Goal: Check status: Check status

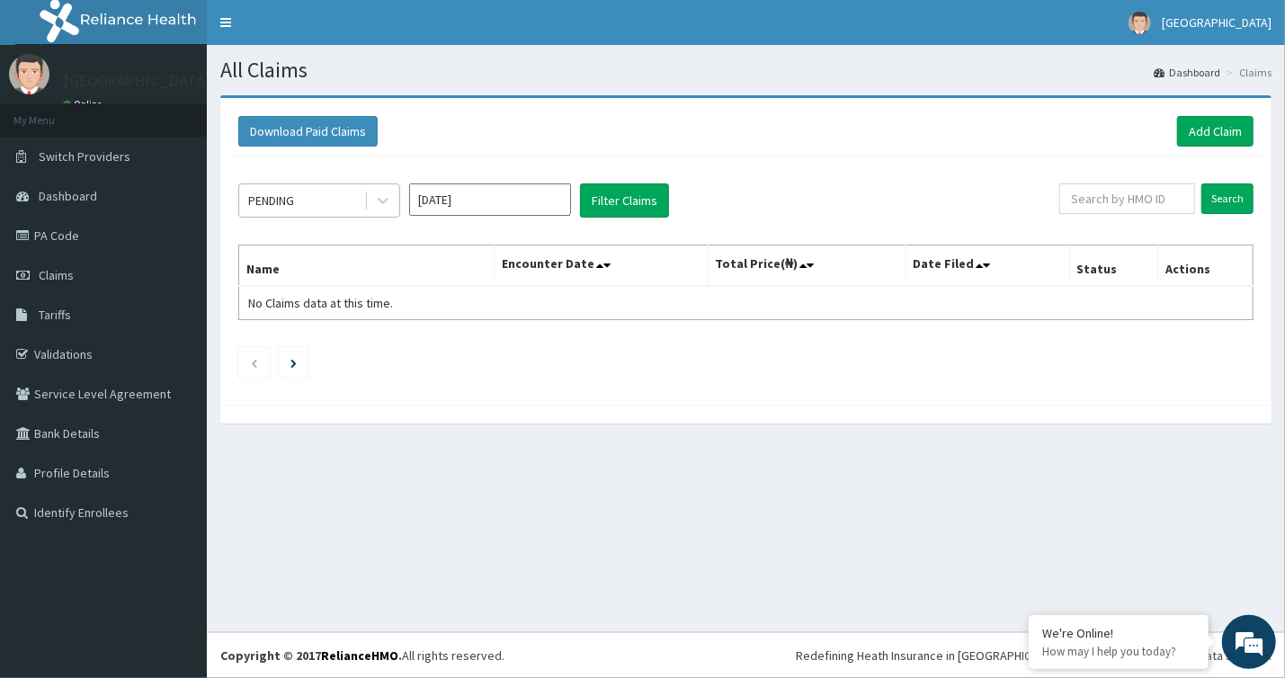
click at [304, 200] on div "PENDING" at bounding box center [301, 200] width 125 height 29
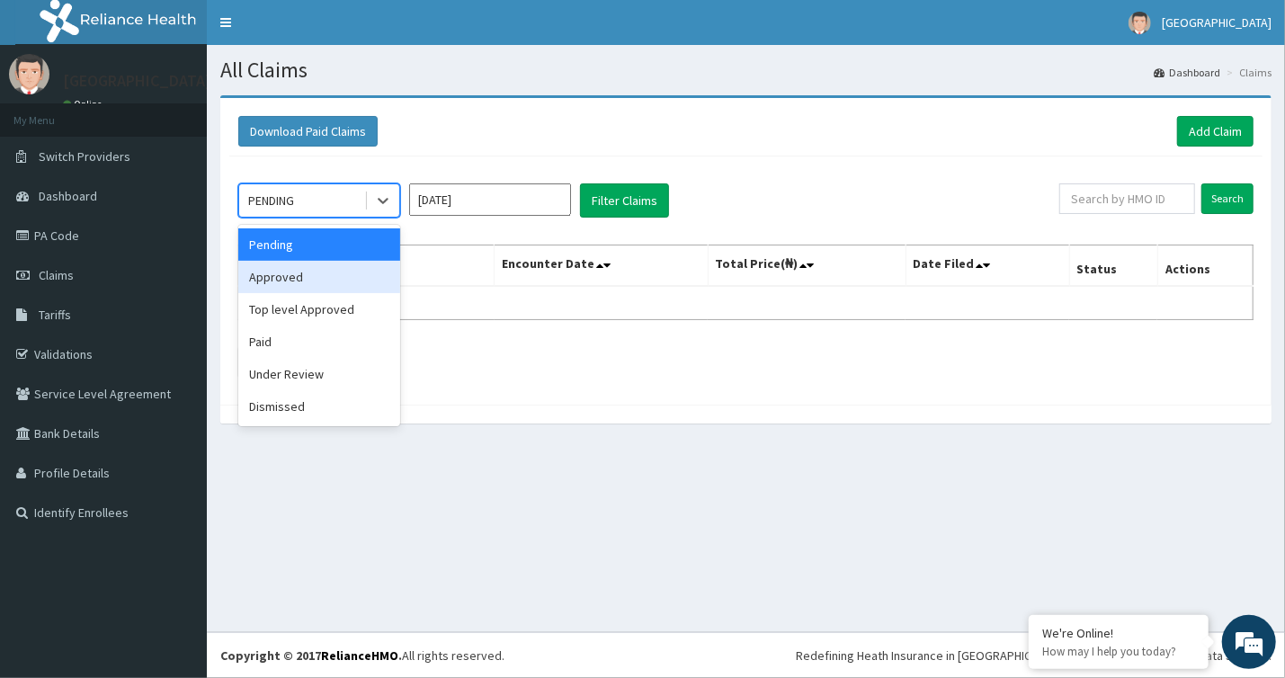
click at [321, 281] on div "Approved" at bounding box center [319, 277] width 162 height 32
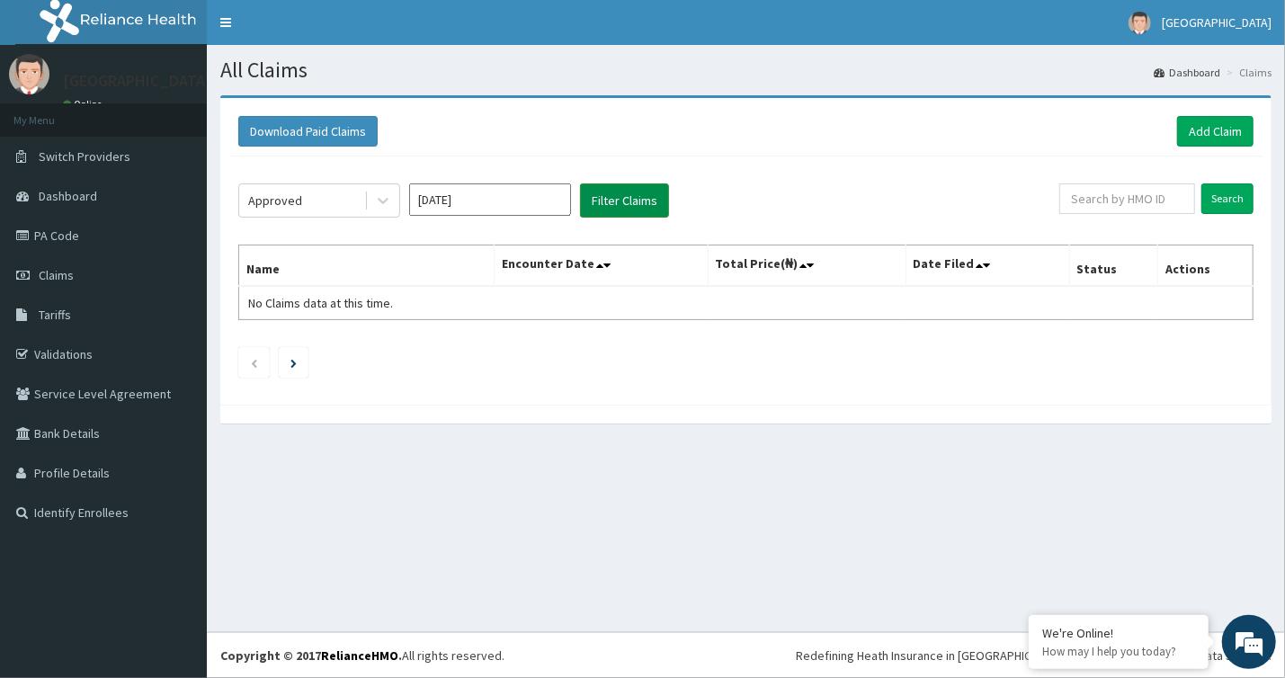
click at [627, 199] on button "Filter Claims" at bounding box center [624, 200] width 89 height 34
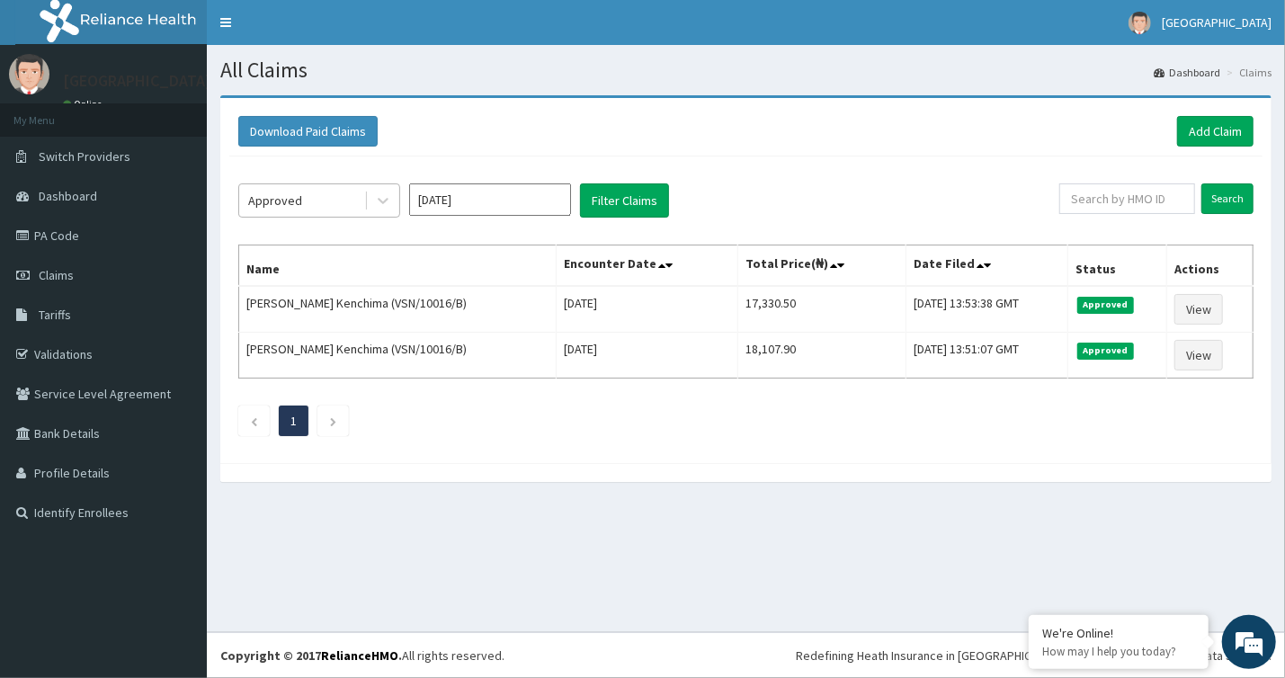
click at [343, 200] on div "Approved" at bounding box center [301, 200] width 125 height 29
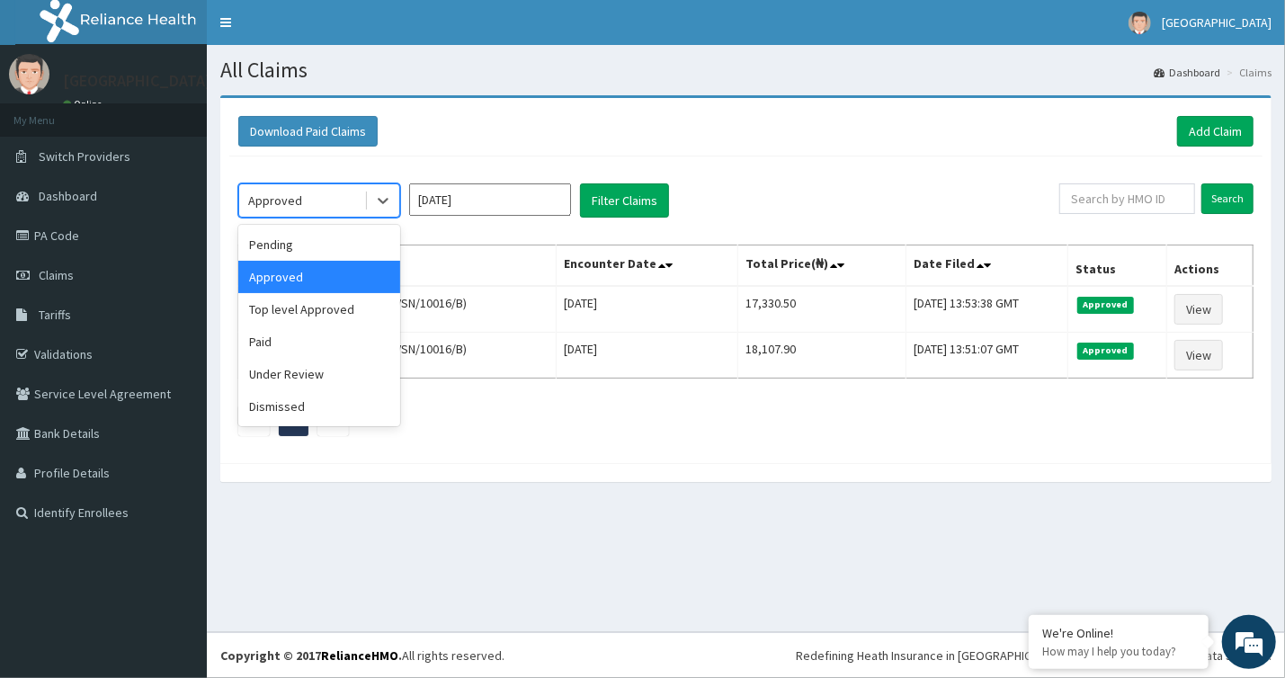
click at [483, 188] on input "[DATE]" at bounding box center [490, 199] width 162 height 32
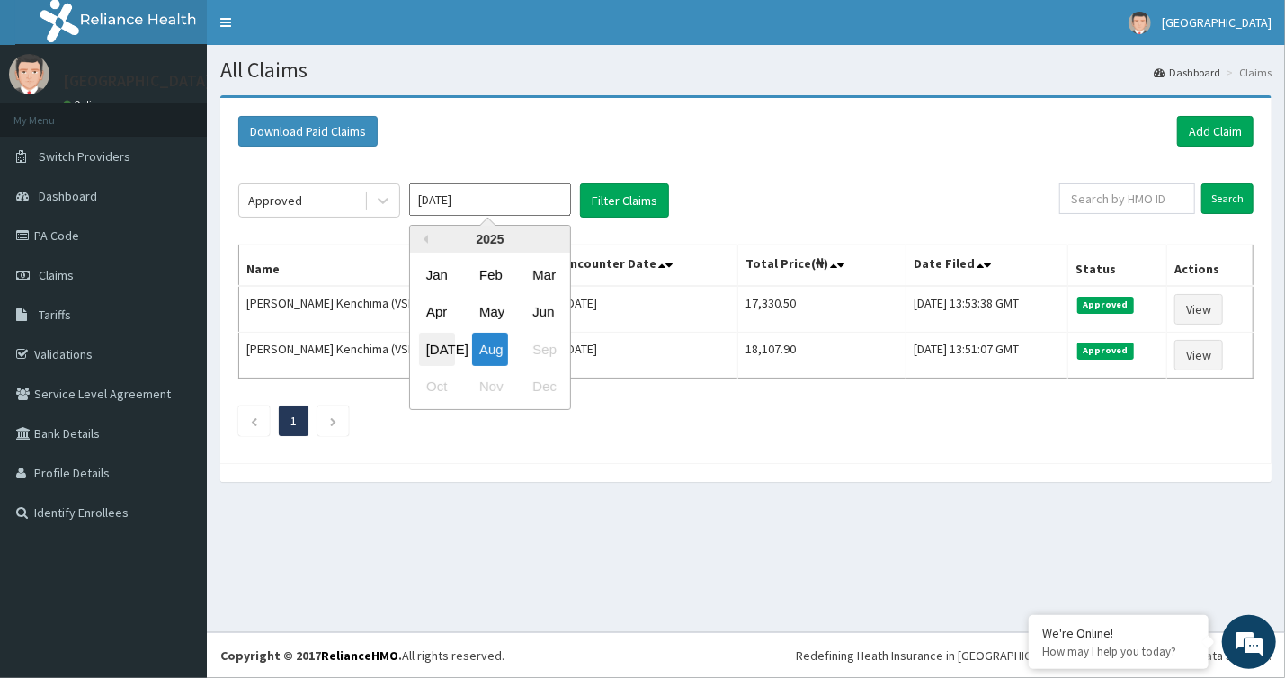
click at [442, 358] on div "[DATE]" at bounding box center [437, 349] width 36 height 33
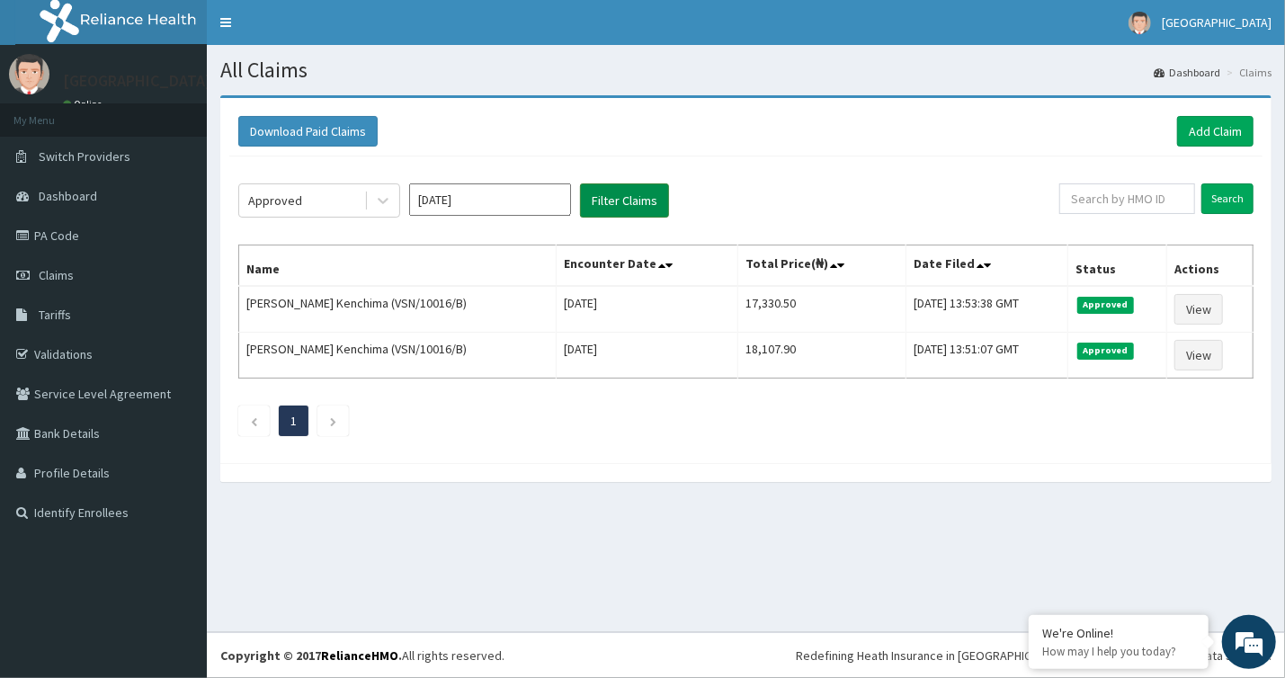
click at [638, 210] on button "Filter Claims" at bounding box center [624, 200] width 89 height 34
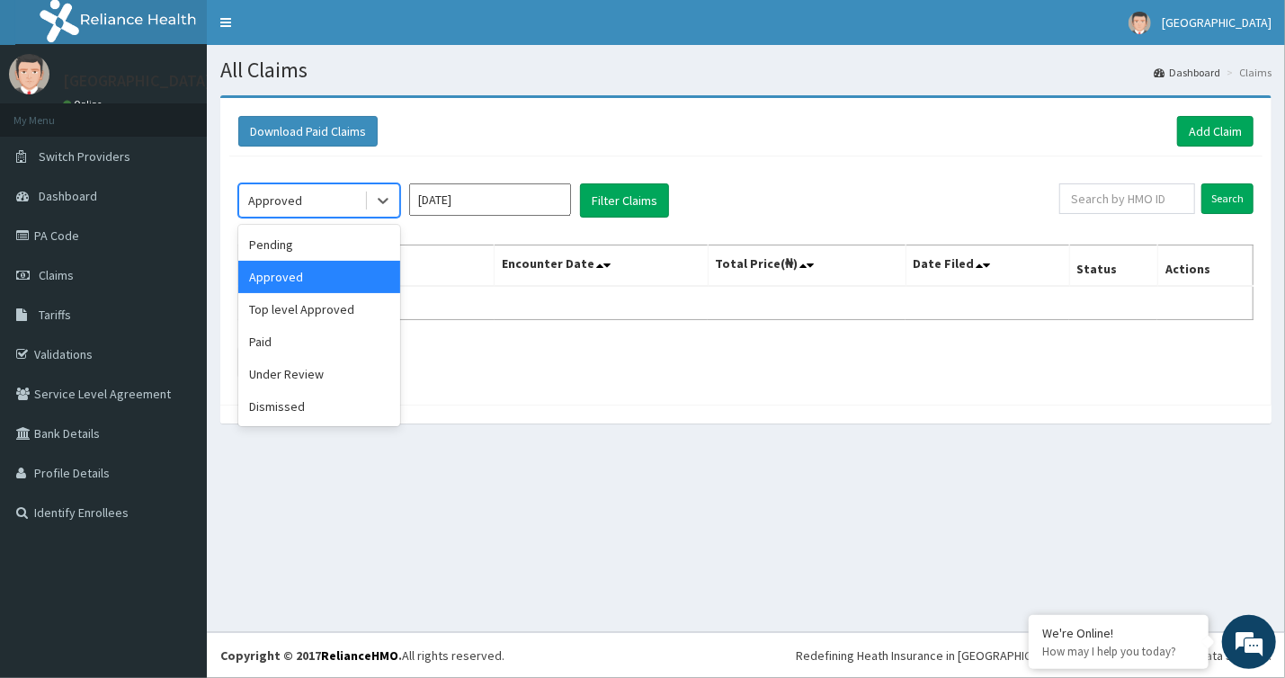
click at [339, 201] on div "Approved" at bounding box center [301, 200] width 125 height 29
click at [327, 308] on div "Top level Approved" at bounding box center [319, 309] width 162 height 32
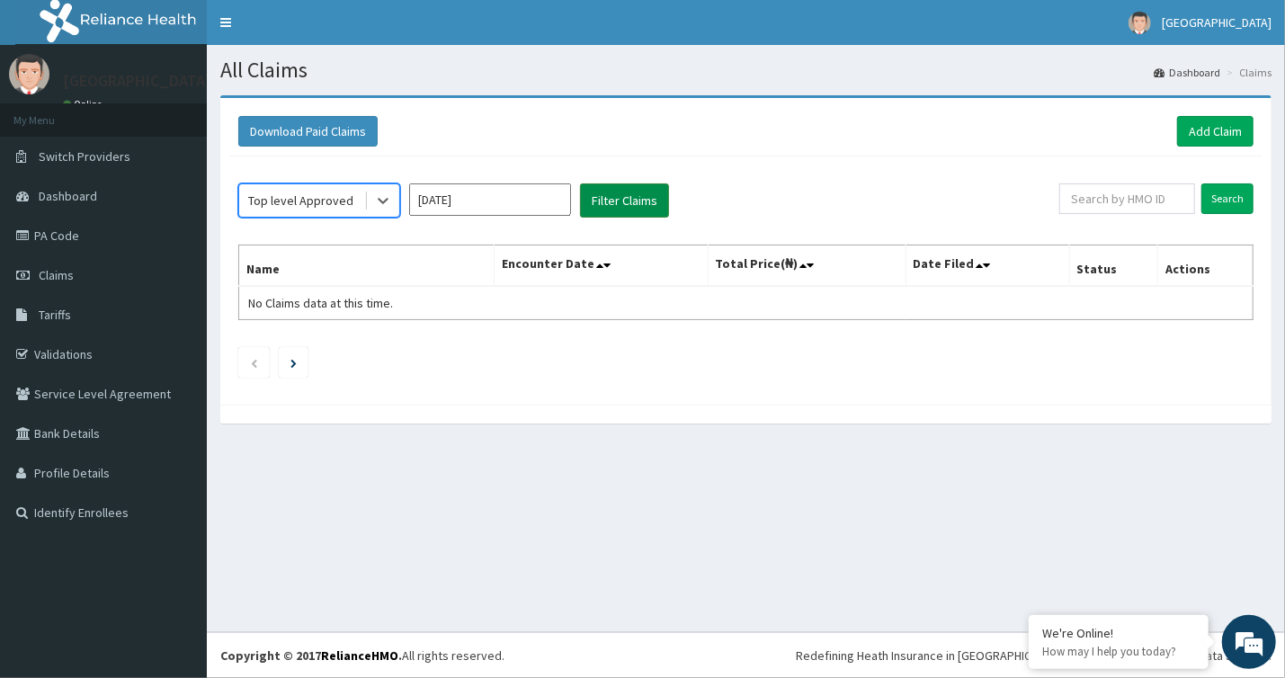
click at [625, 191] on button "Filter Claims" at bounding box center [624, 200] width 89 height 34
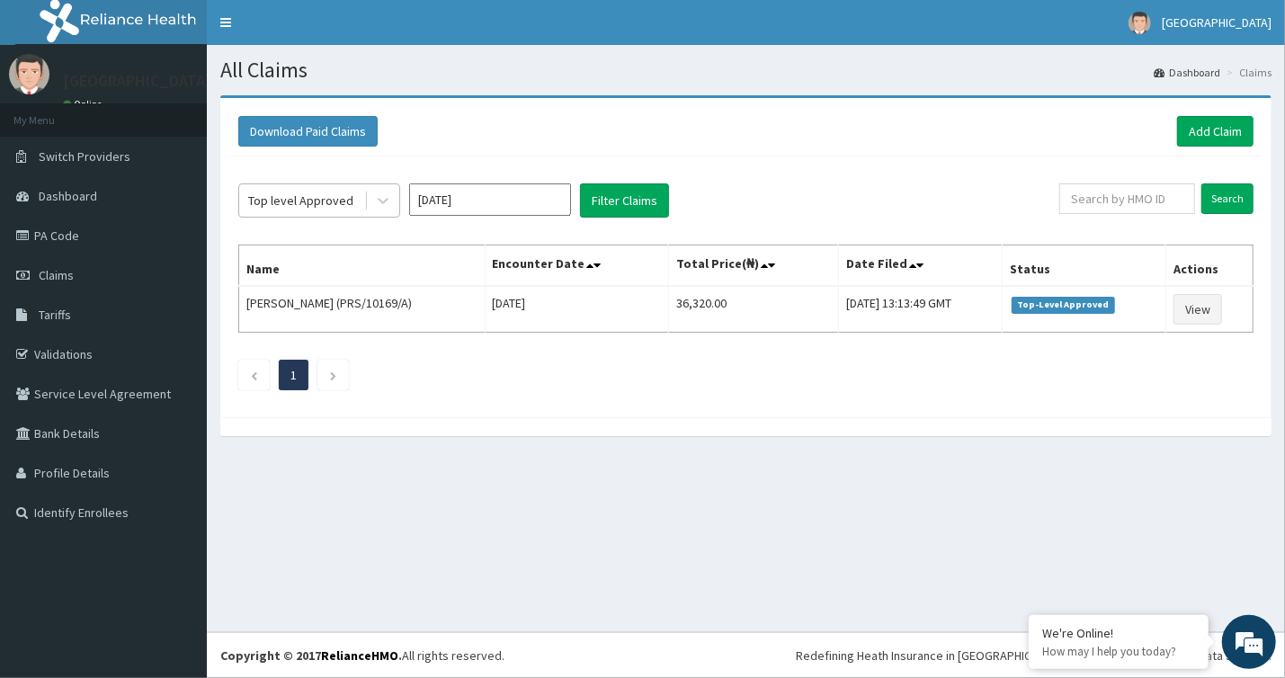
click at [353, 206] on div "Top level Approved" at bounding box center [301, 200] width 125 height 29
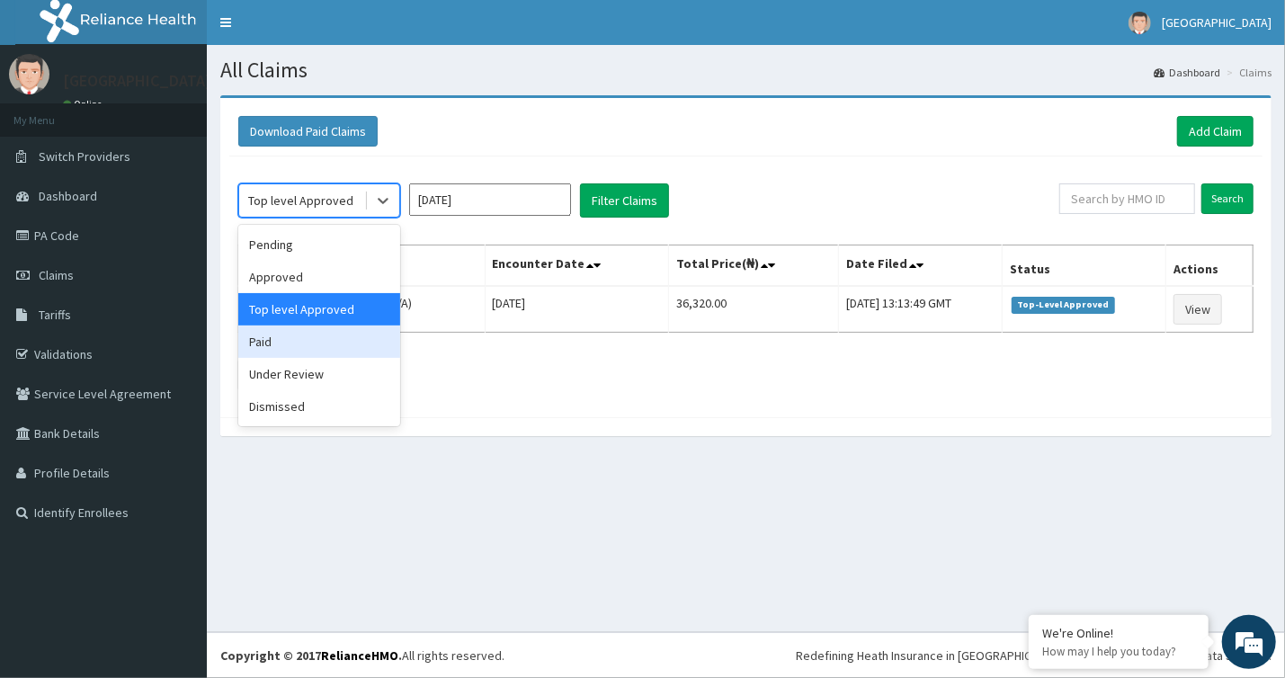
click at [313, 353] on div "Paid" at bounding box center [319, 341] width 162 height 32
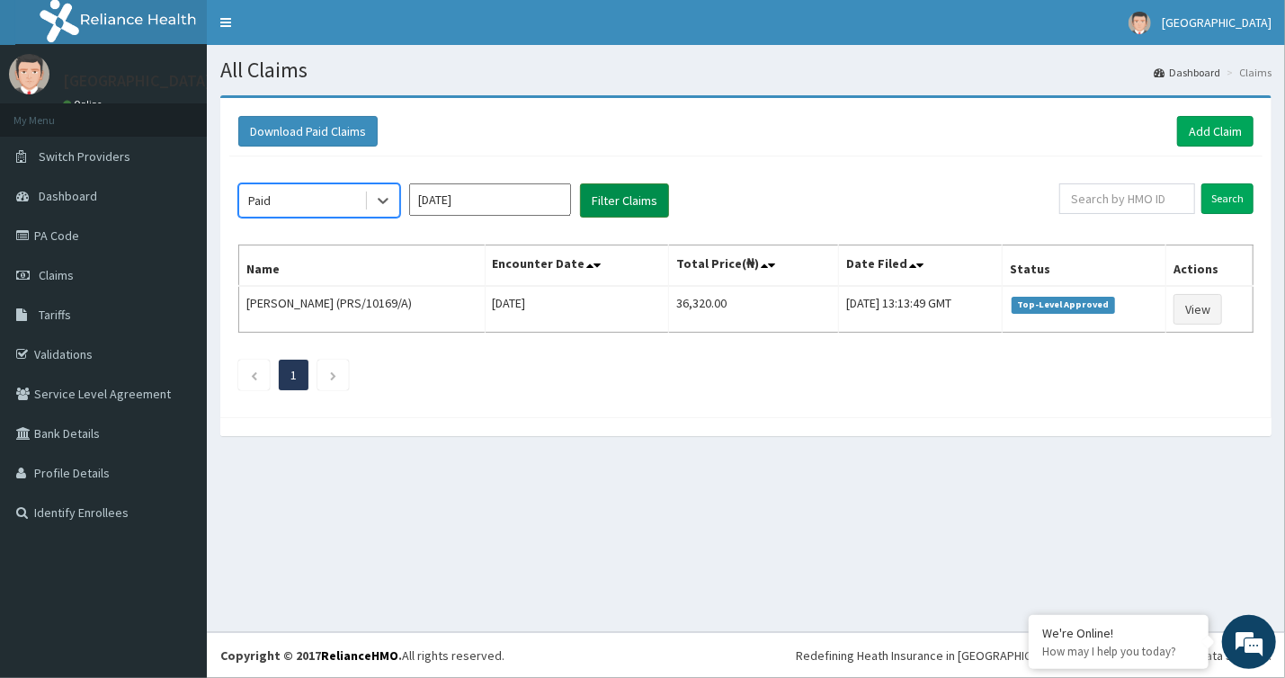
click at [602, 204] on button "Filter Claims" at bounding box center [624, 200] width 89 height 34
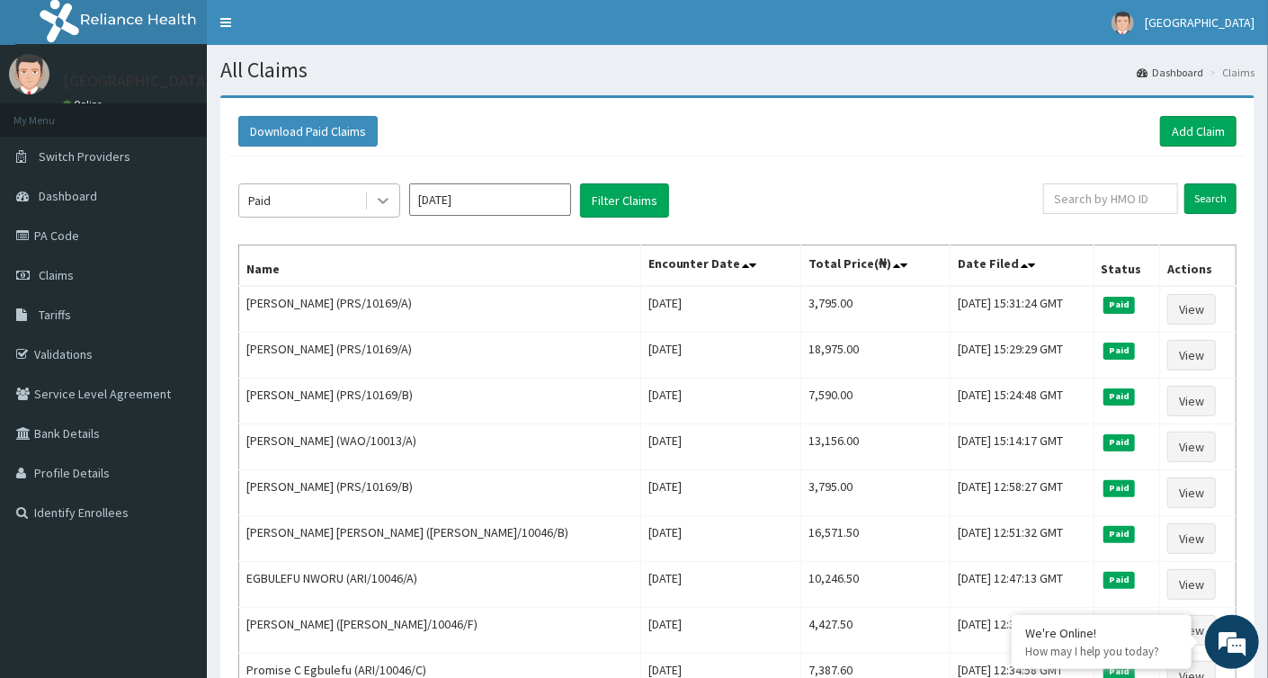
click at [372, 205] on div at bounding box center [383, 200] width 32 height 32
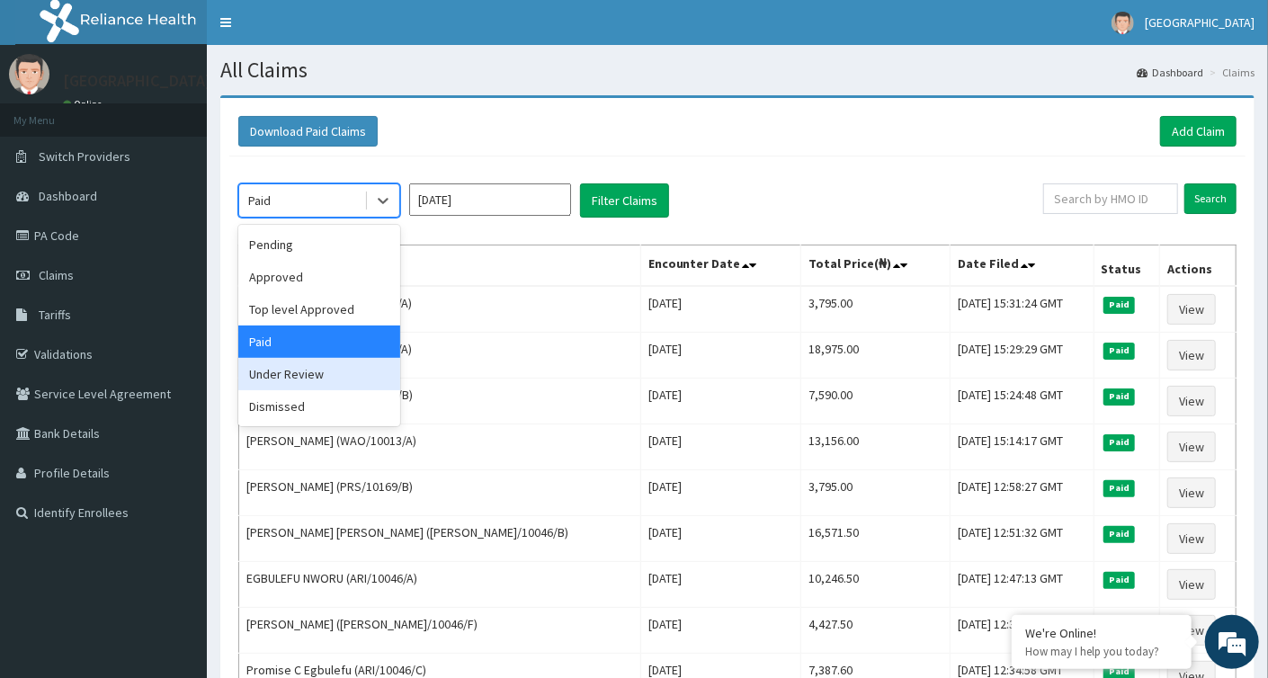
click at [354, 386] on div "Under Review" at bounding box center [319, 374] width 162 height 32
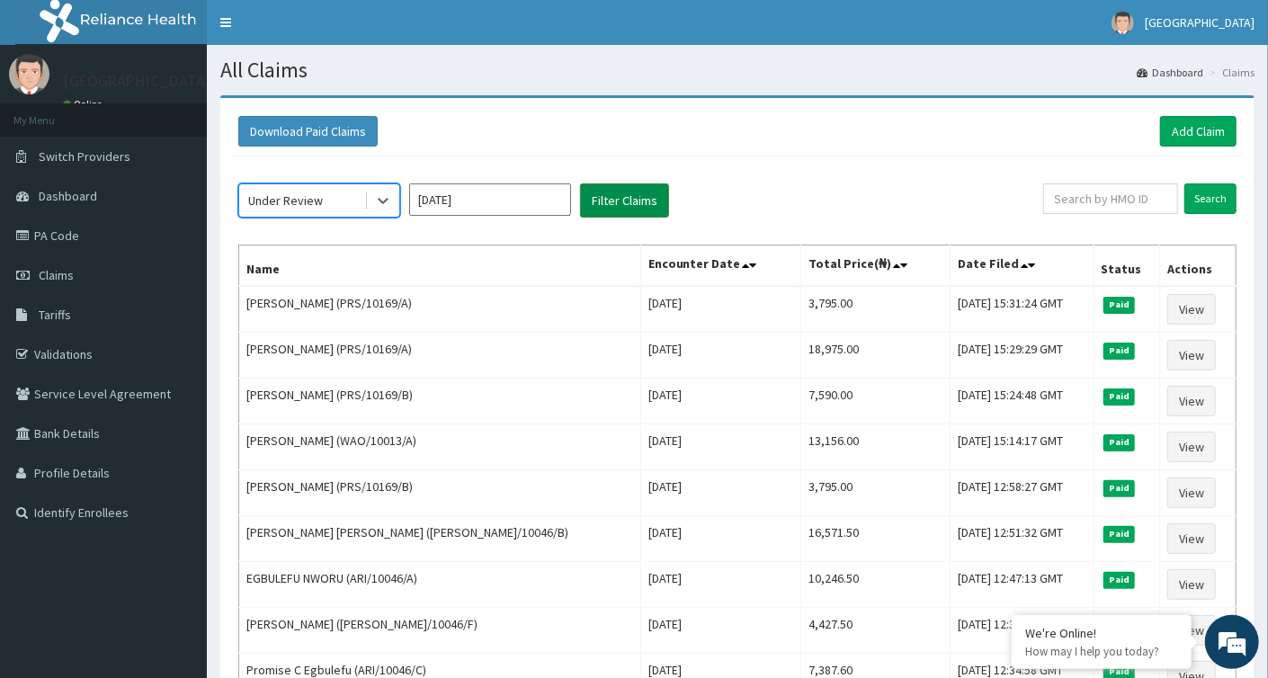
click at [613, 198] on button "Filter Claims" at bounding box center [624, 200] width 89 height 34
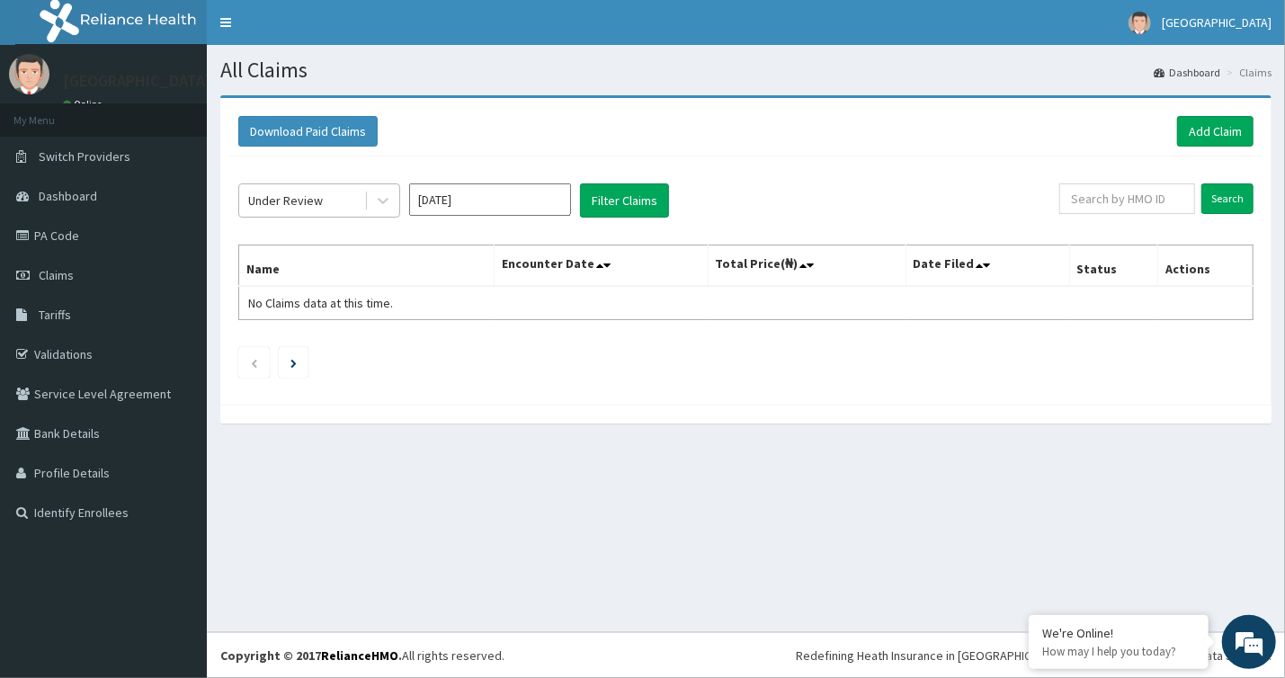
click at [358, 206] on div "Under Review" at bounding box center [301, 200] width 125 height 29
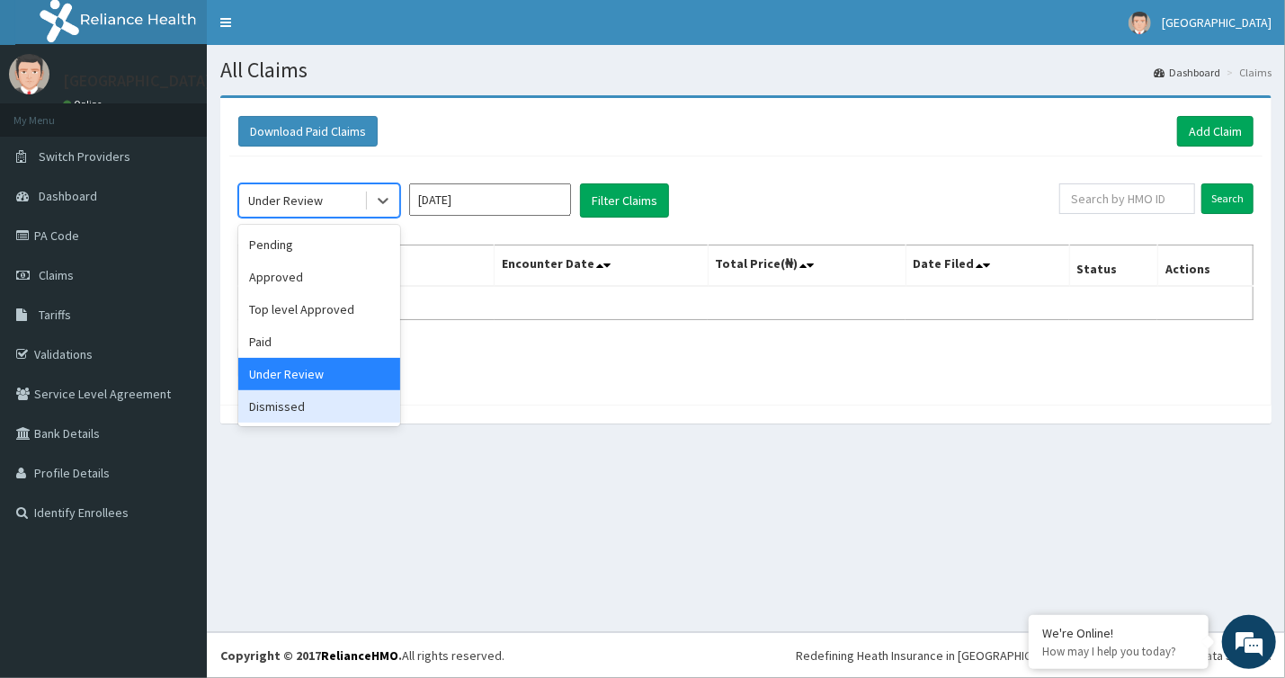
click at [333, 410] on div "Dismissed" at bounding box center [319, 406] width 162 height 32
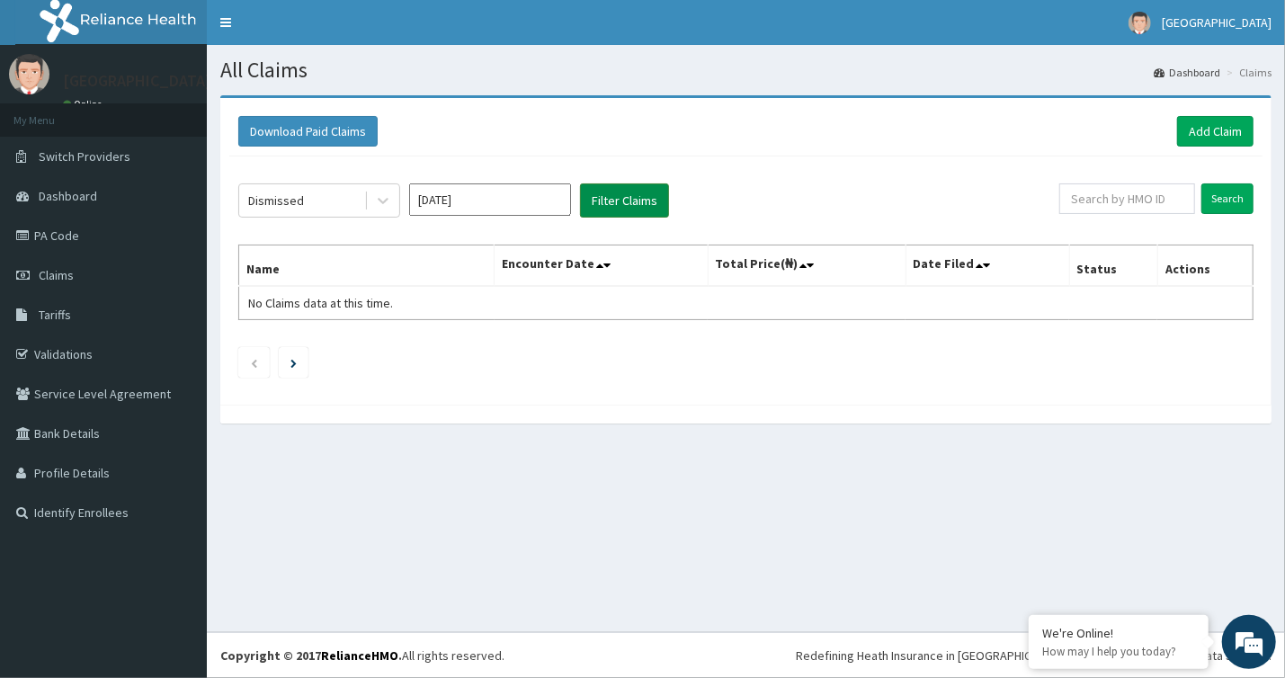
click at [638, 200] on button "Filter Claims" at bounding box center [624, 200] width 89 height 34
click at [484, 201] on input "[DATE]" at bounding box center [490, 199] width 162 height 32
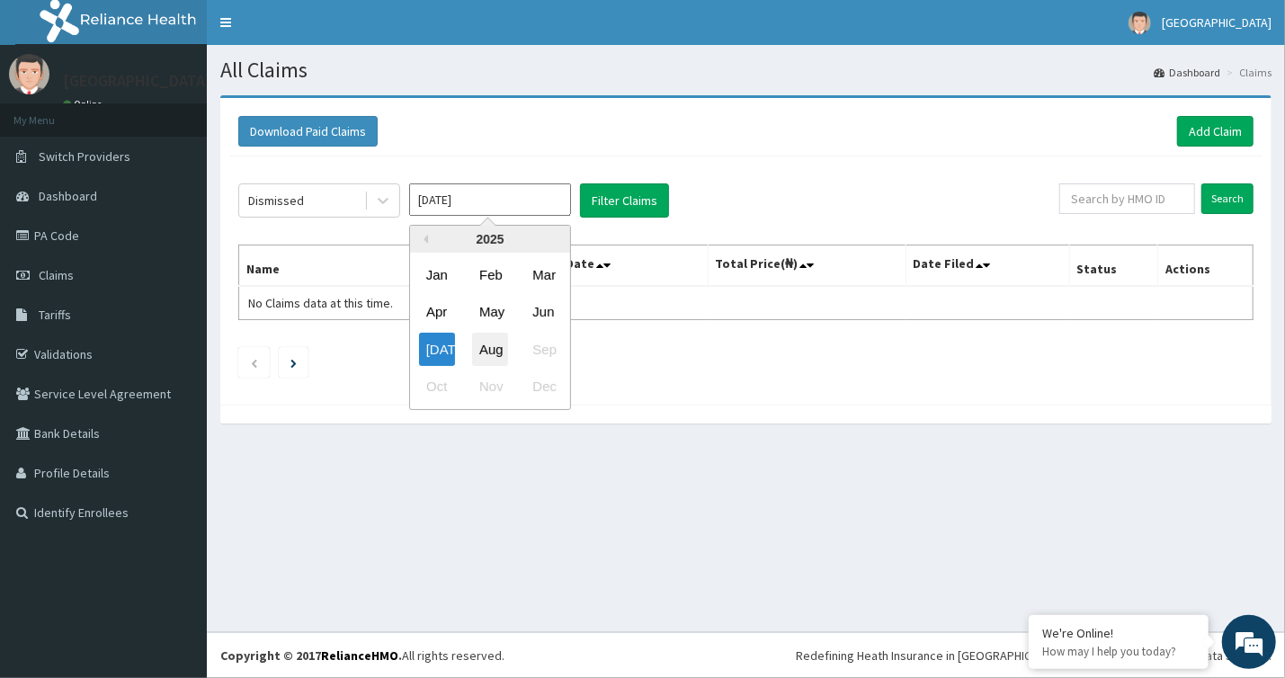
click at [488, 343] on div "Aug" at bounding box center [490, 349] width 36 height 33
type input "[DATE]"
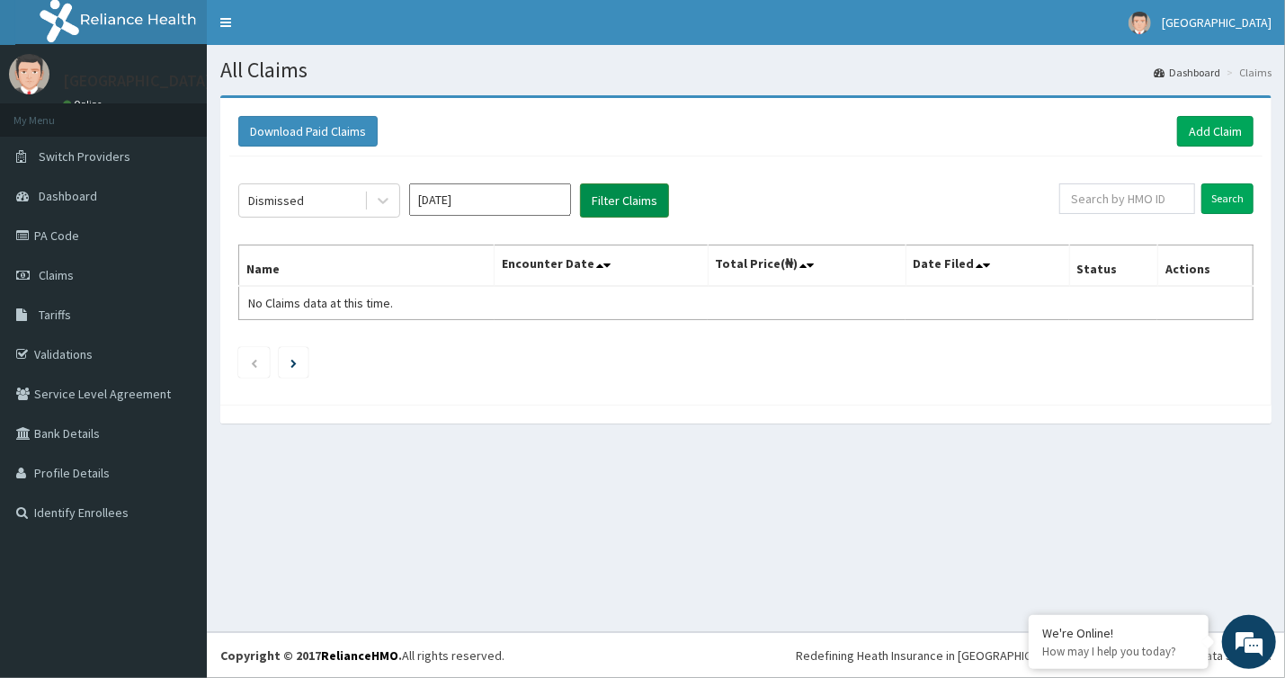
click at [595, 192] on button "Filter Claims" at bounding box center [624, 200] width 89 height 34
click at [348, 213] on div "Dismissed" at bounding box center [301, 200] width 125 height 29
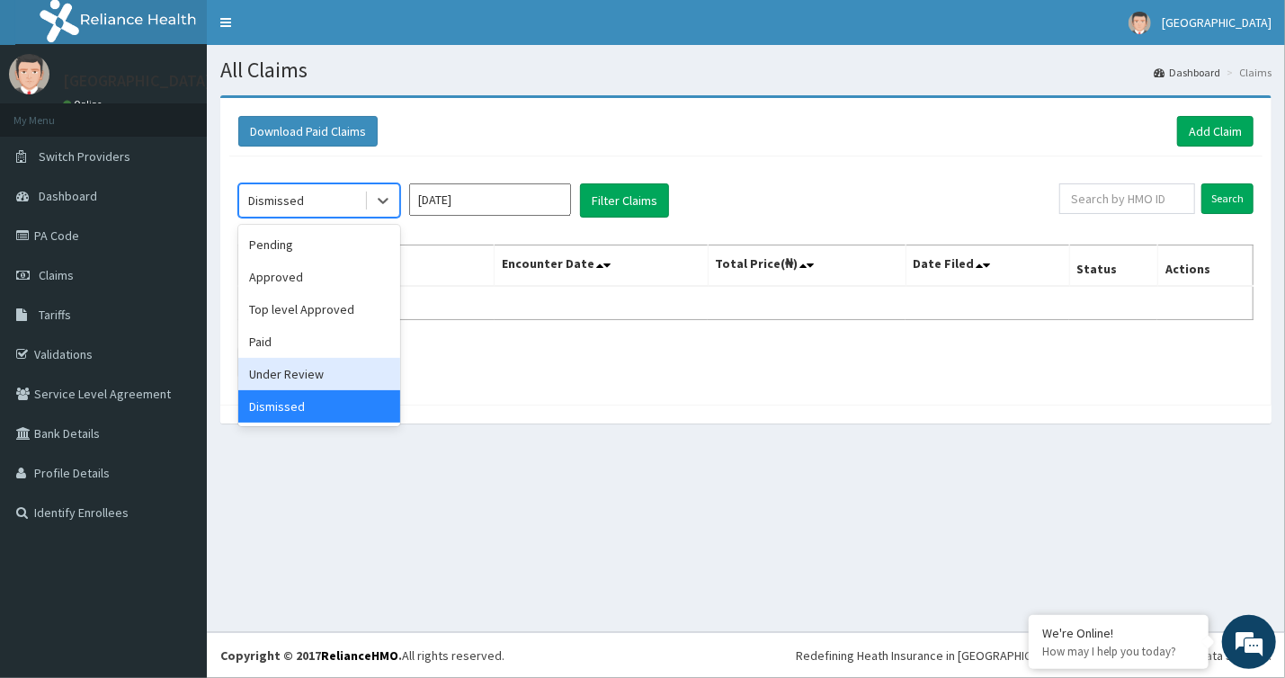
click at [328, 375] on div "Under Review" at bounding box center [319, 374] width 162 height 32
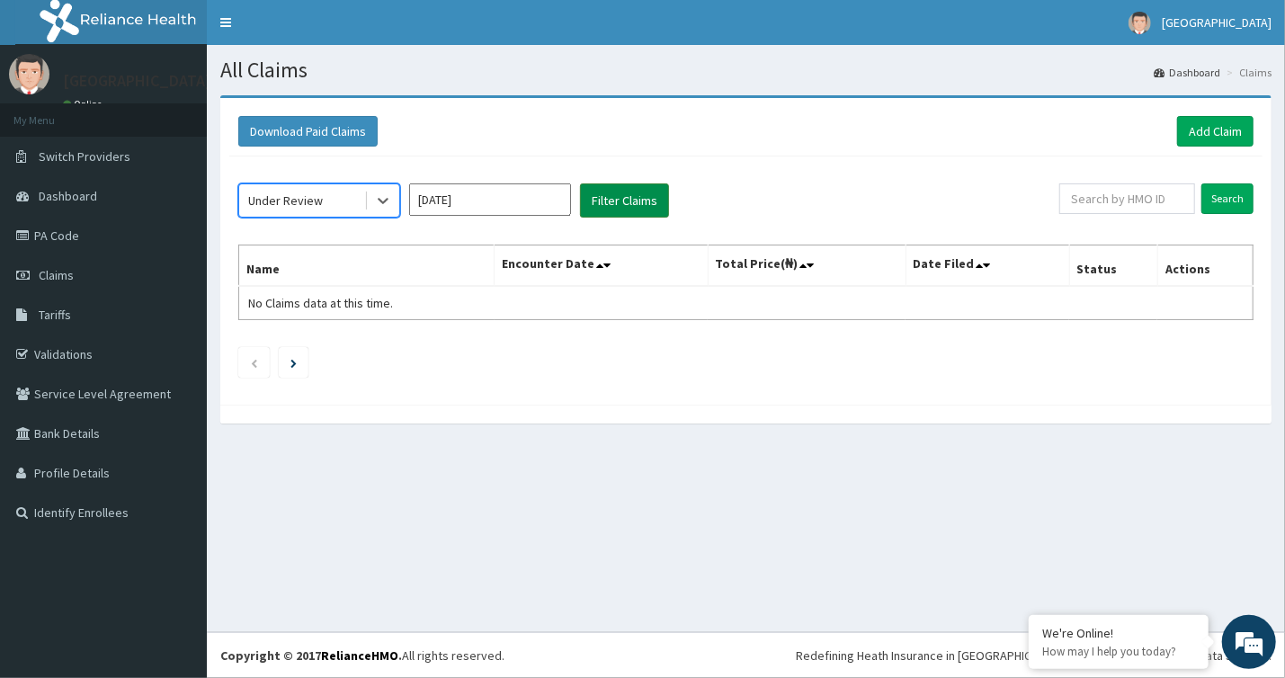
click at [647, 206] on button "Filter Claims" at bounding box center [624, 200] width 89 height 34
click at [362, 206] on div "Under Review" at bounding box center [301, 200] width 125 height 29
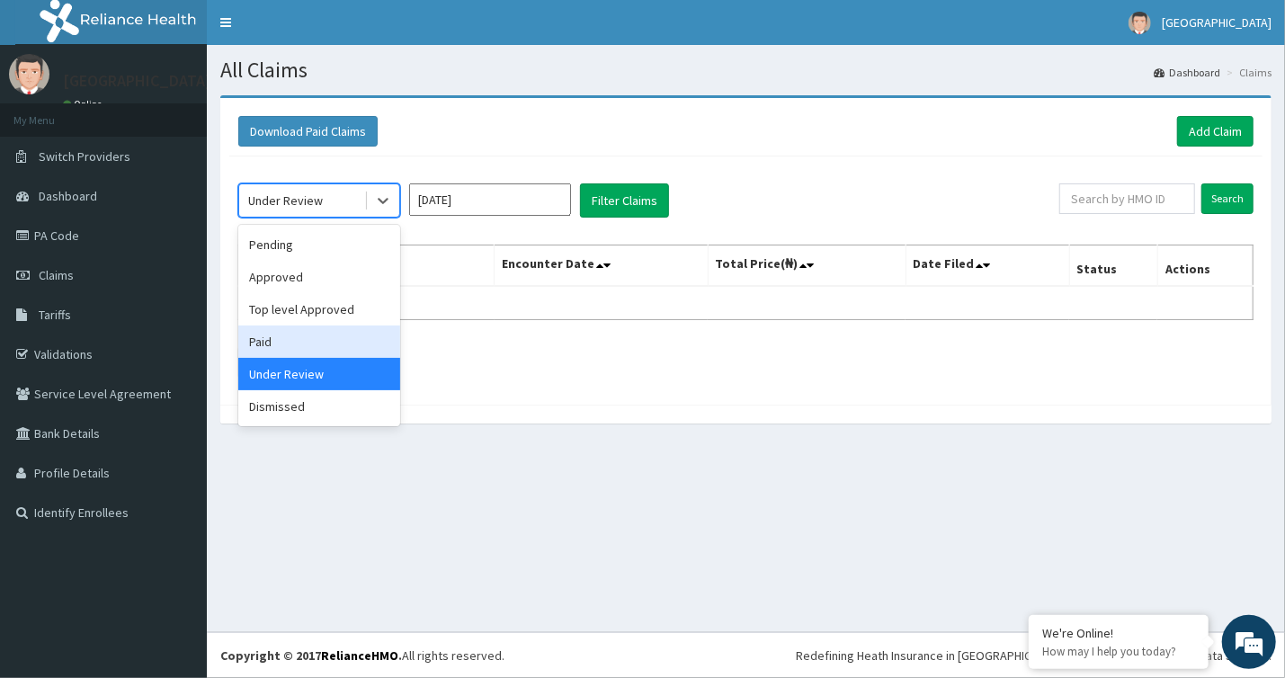
click at [345, 334] on div "Paid" at bounding box center [319, 341] width 162 height 32
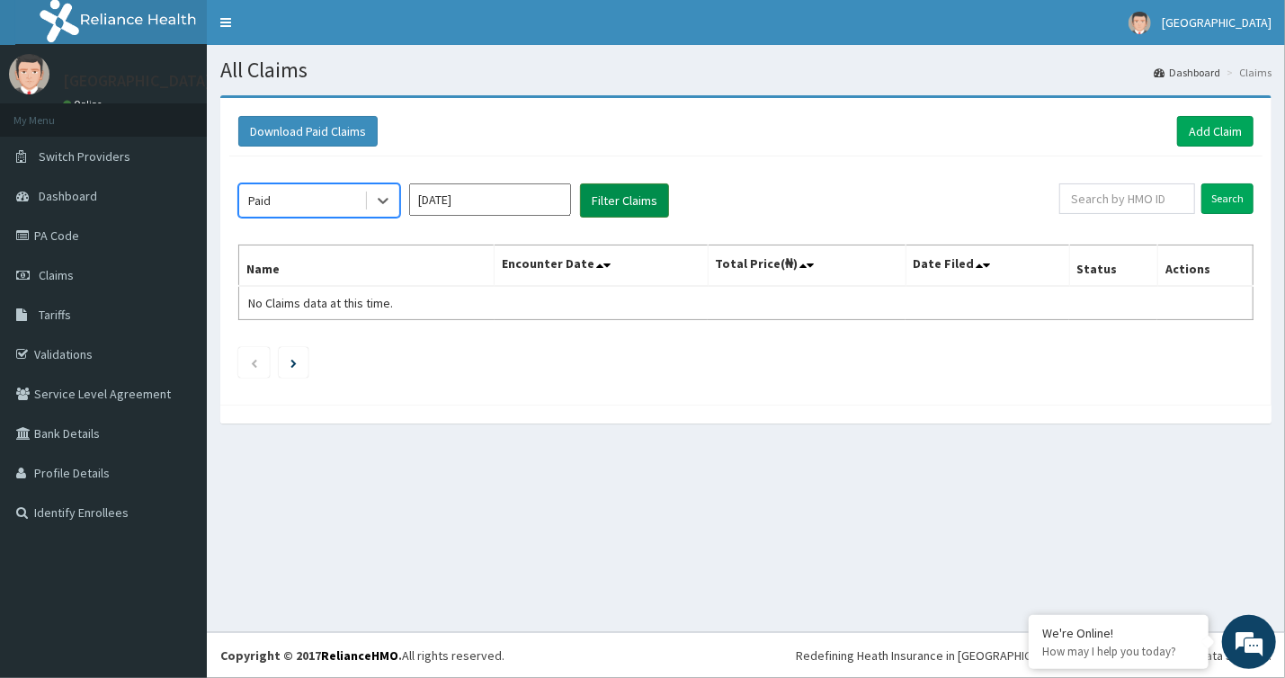
click at [618, 204] on button "Filter Claims" at bounding box center [624, 200] width 89 height 34
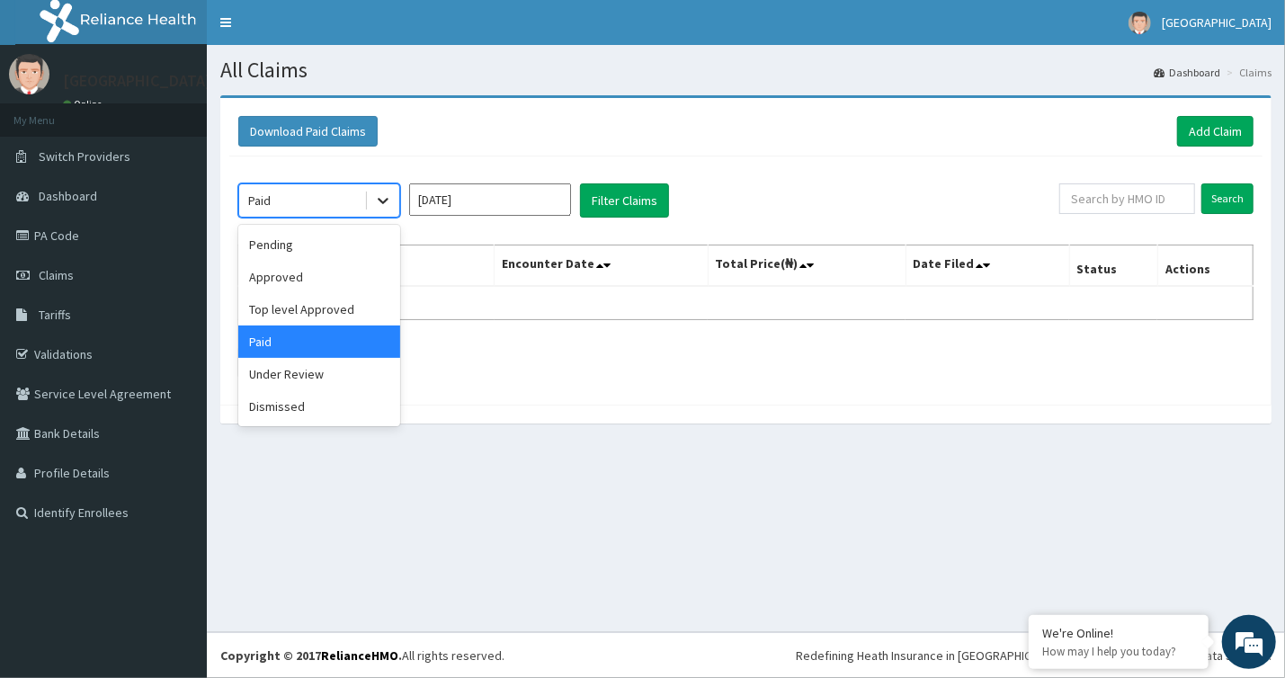
click at [379, 210] on div at bounding box center [383, 200] width 32 height 32
click at [358, 317] on div "Top level Approved" at bounding box center [319, 309] width 162 height 32
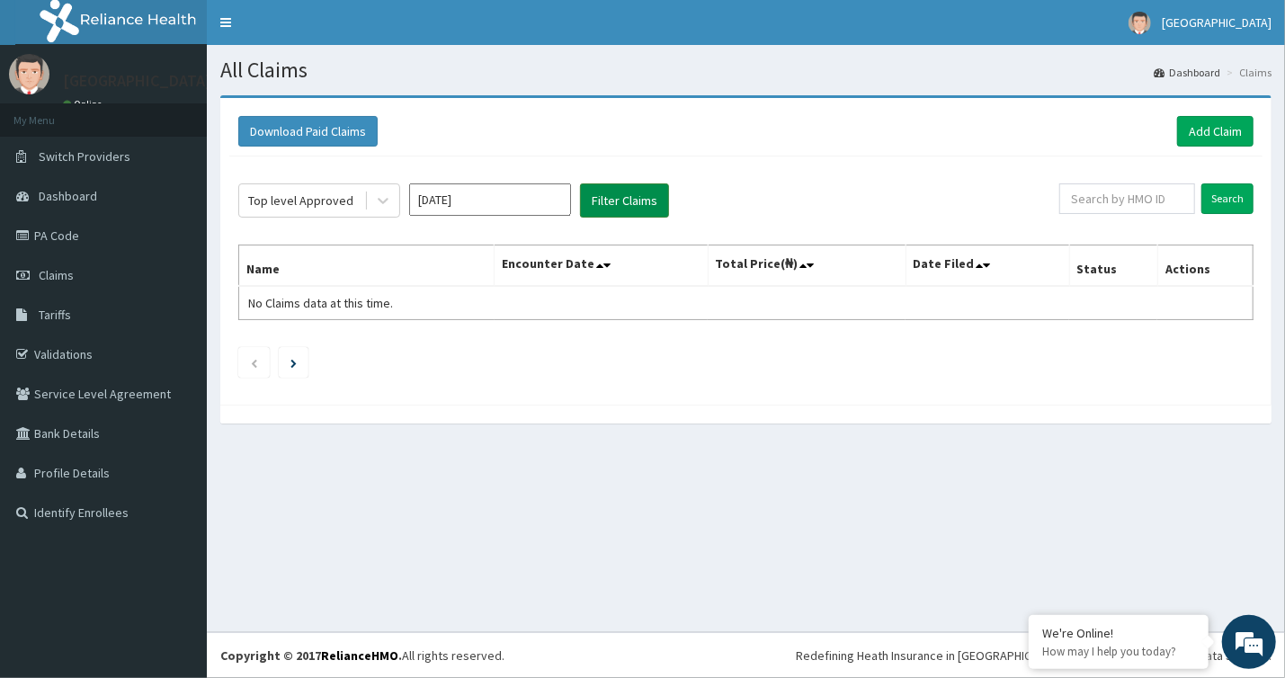
click at [631, 200] on button "Filter Claims" at bounding box center [624, 200] width 89 height 34
click at [370, 194] on div at bounding box center [383, 200] width 32 height 32
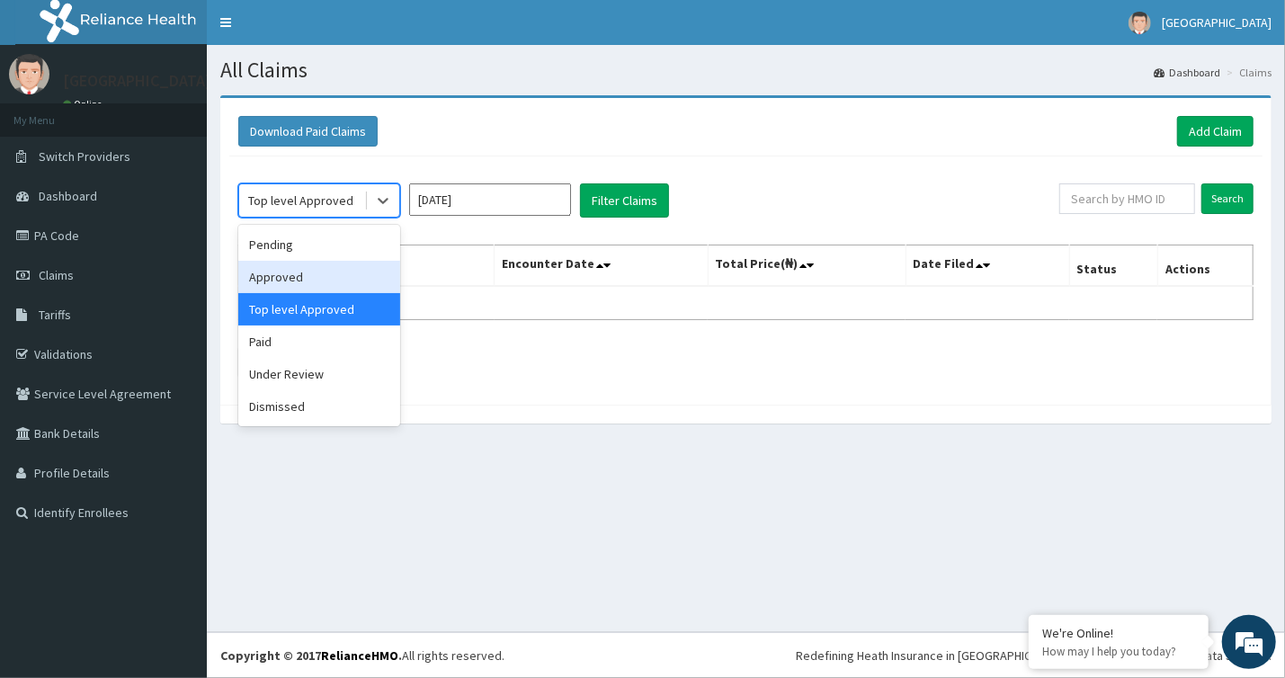
click at [347, 281] on div "Approved" at bounding box center [319, 277] width 162 height 32
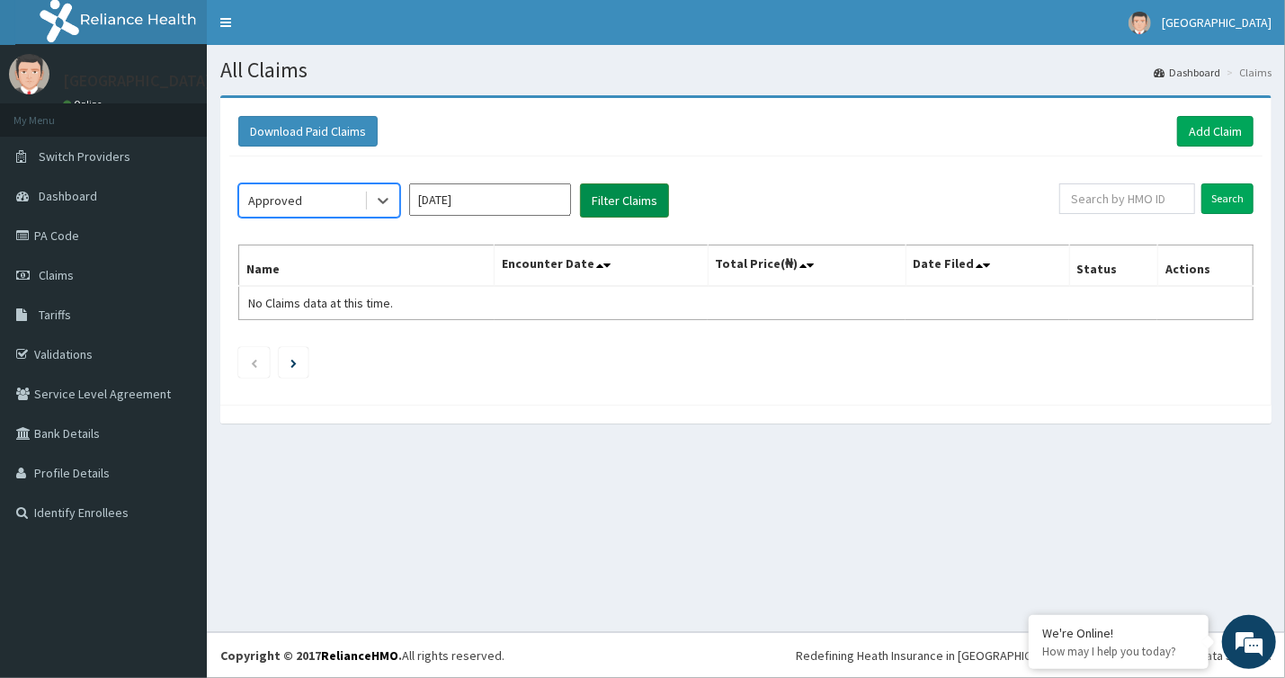
click at [620, 208] on button "Filter Claims" at bounding box center [624, 200] width 89 height 34
